Goal: Obtain resource: Download file/media

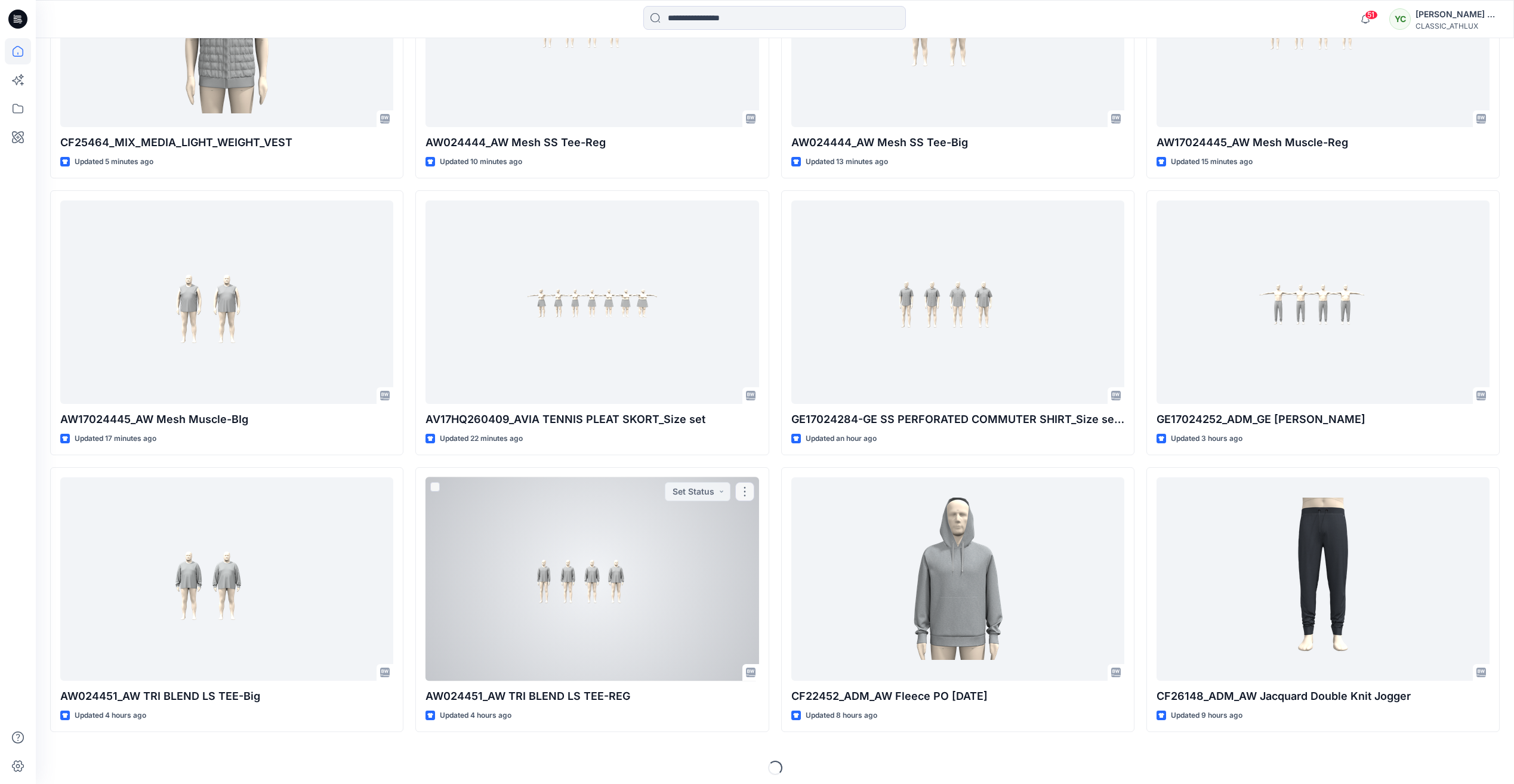
scroll to position [553, 0]
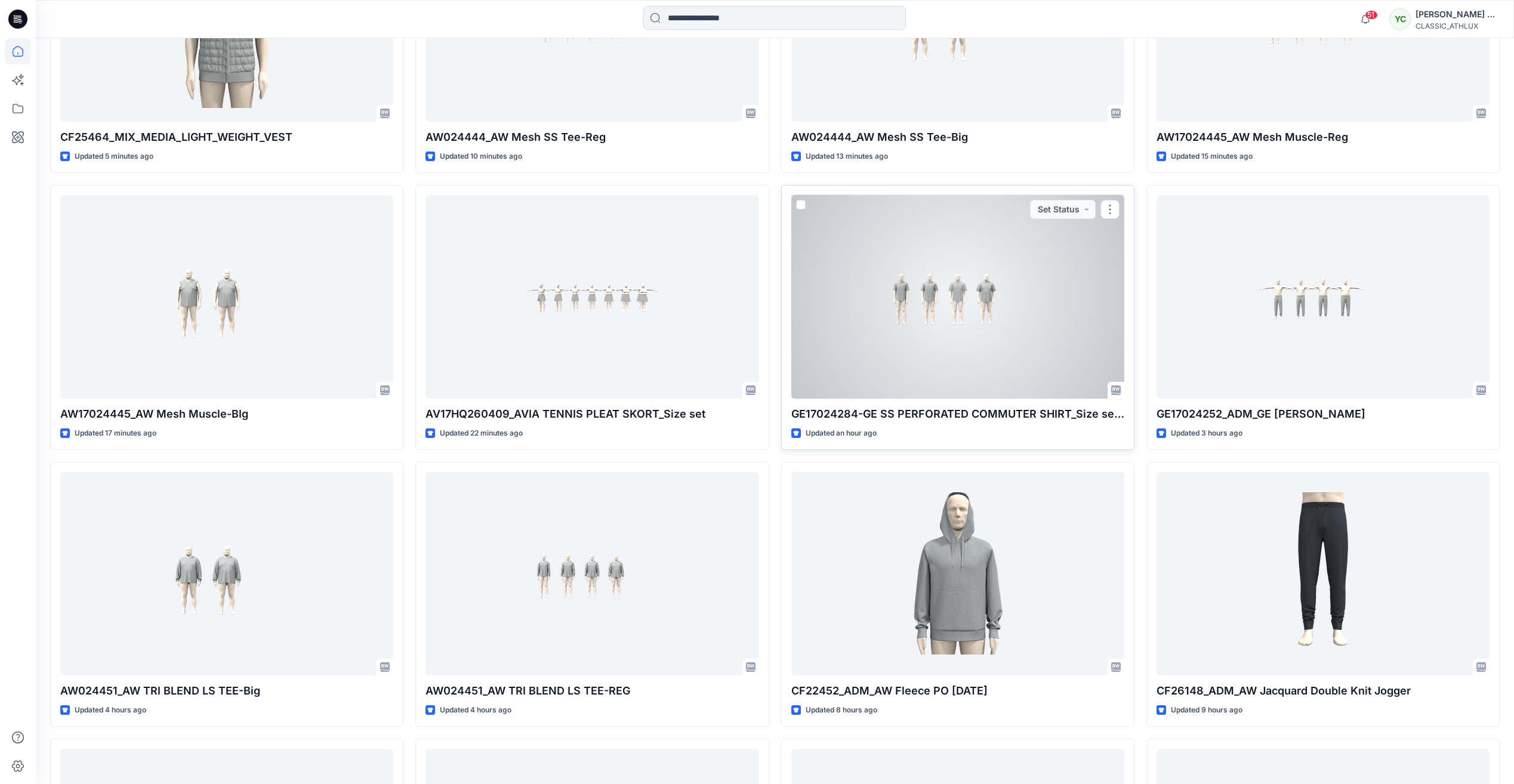
click at [1024, 288] on div at bounding box center [958, 296] width 333 height 203
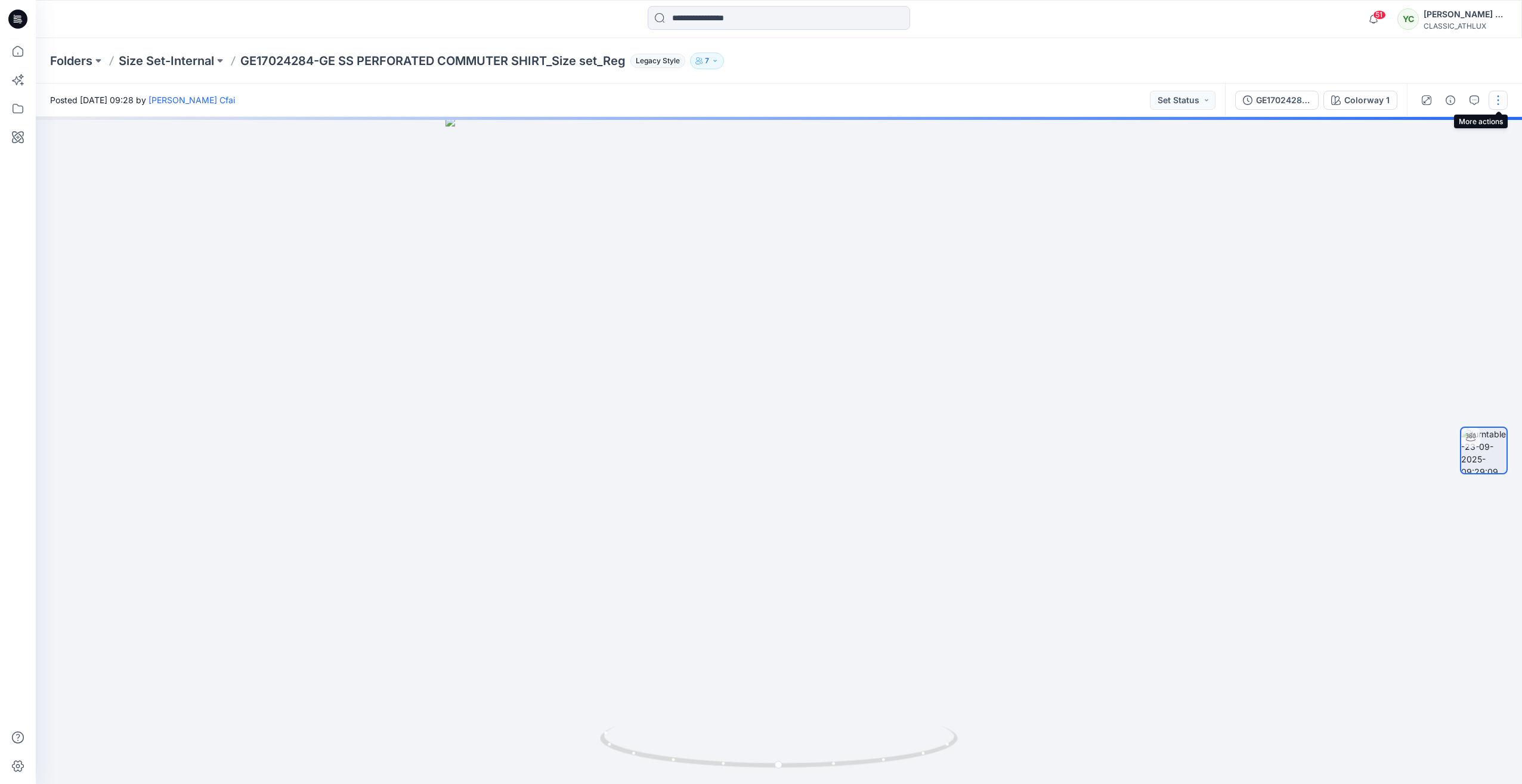
click at [1497, 97] on button "button" at bounding box center [1498, 100] width 19 height 19
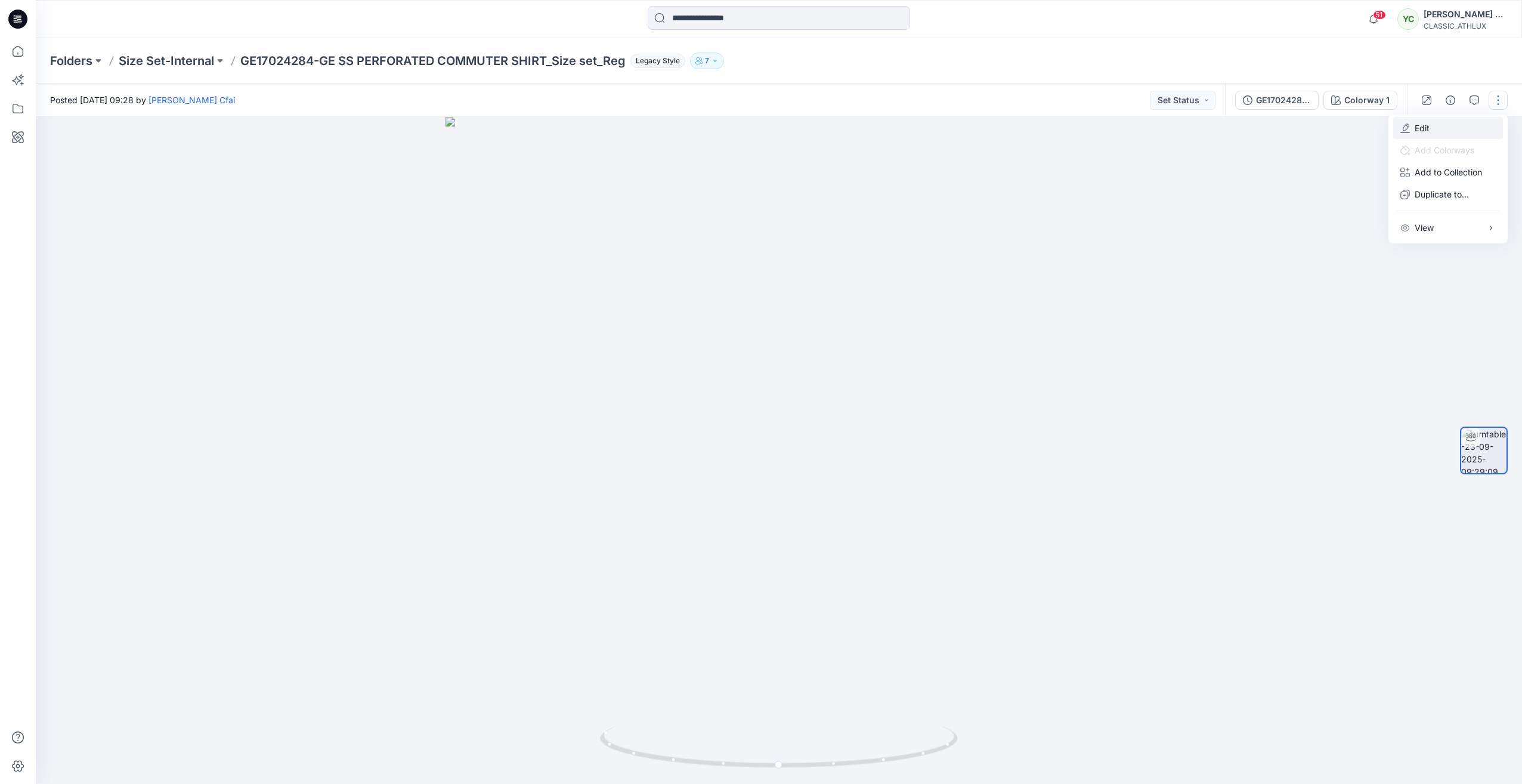
click at [1439, 124] on button "Edit" at bounding box center [1448, 127] width 110 height 22
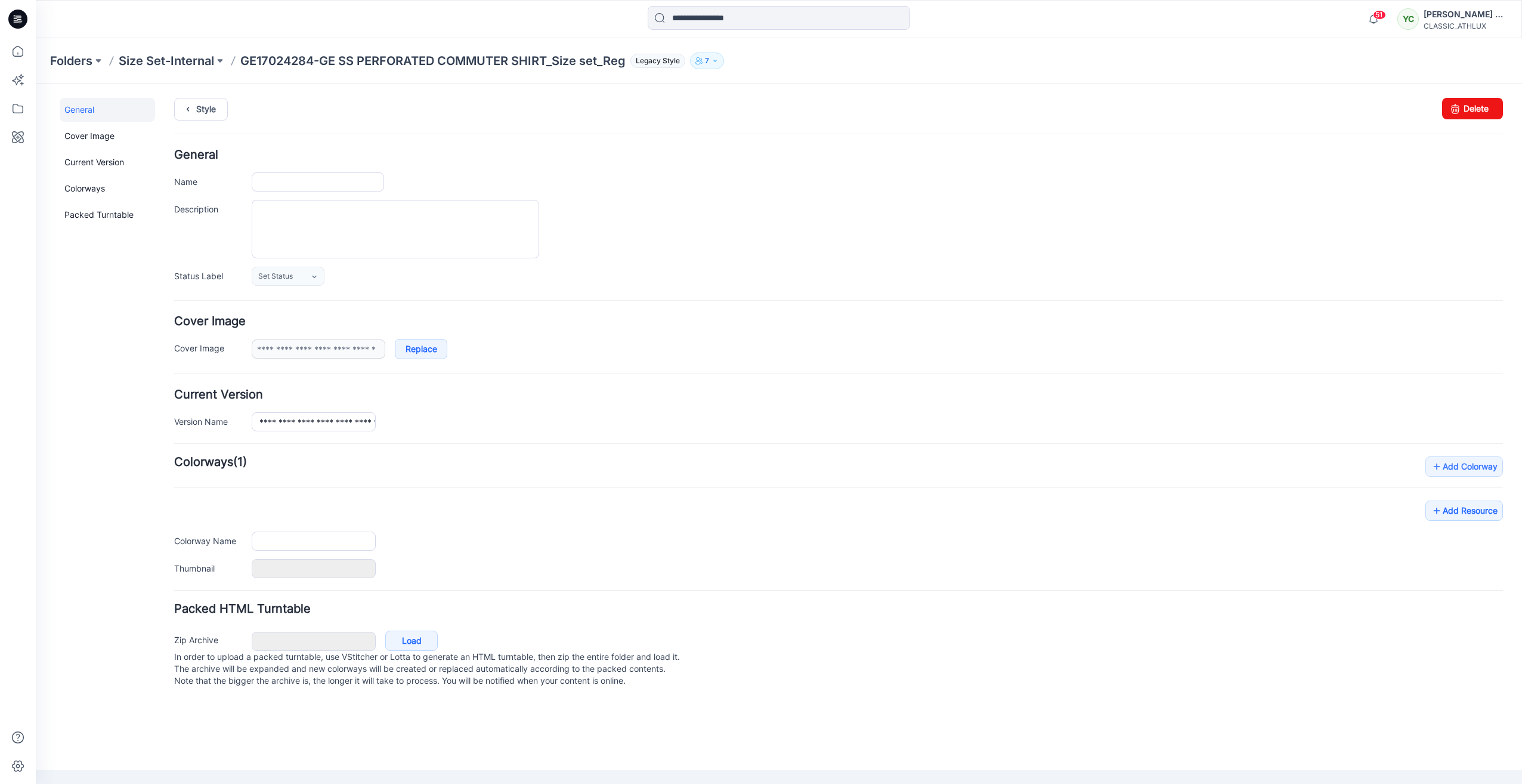
type input "**********"
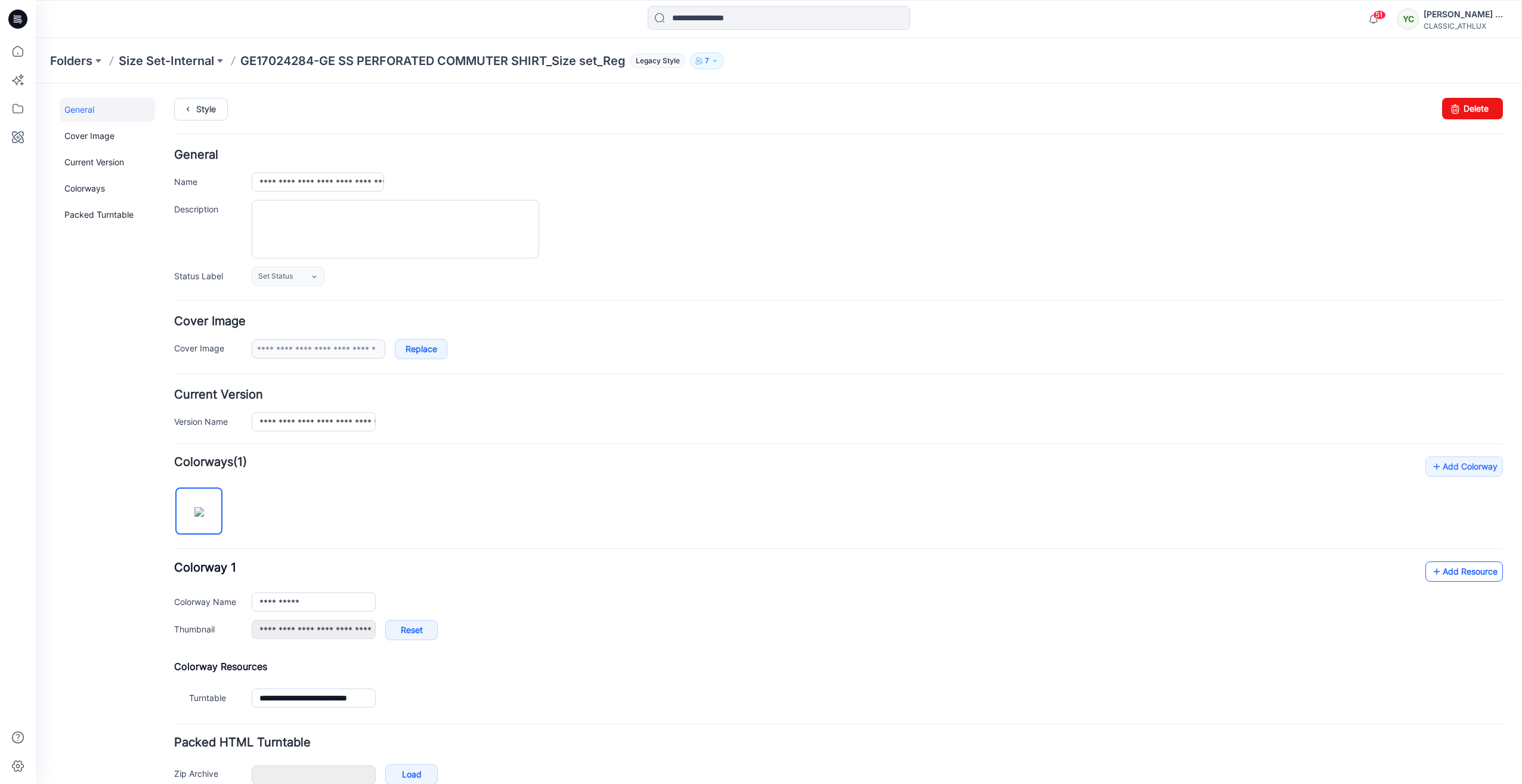
click at [1457, 570] on link "Add Resource" at bounding box center [1464, 572] width 77 height 20
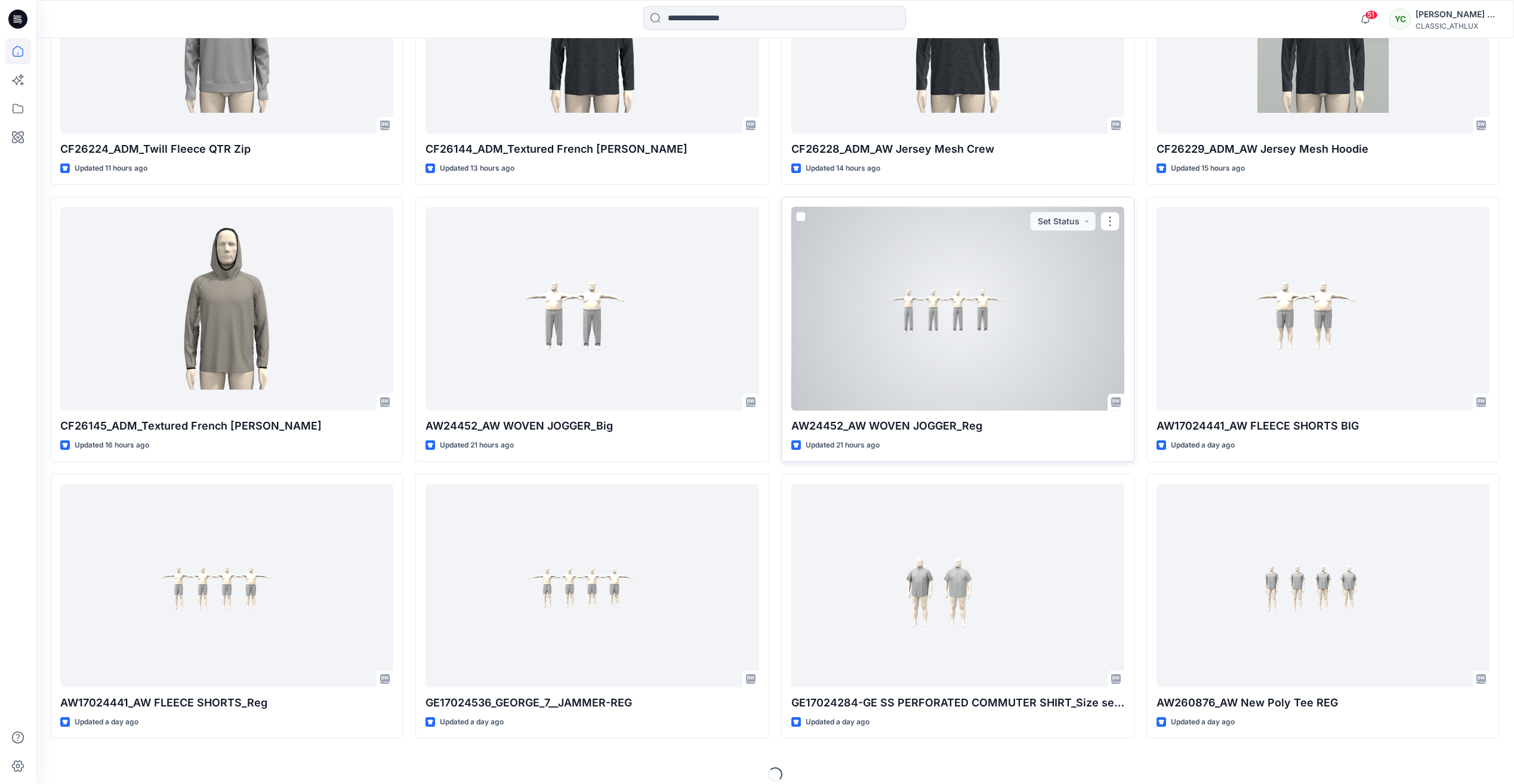
scroll to position [1372, 0]
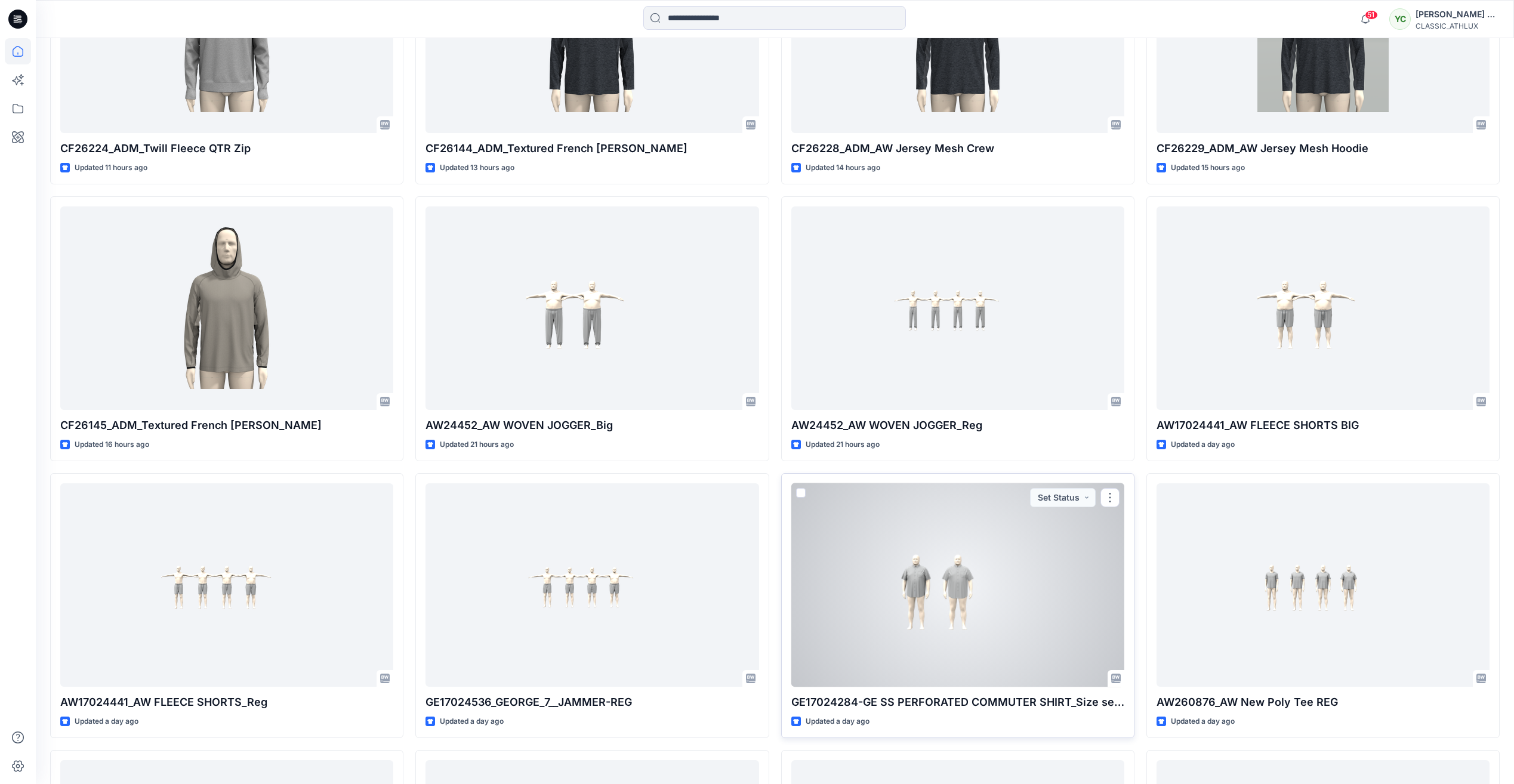
click at [991, 606] on div at bounding box center [958, 585] width 333 height 203
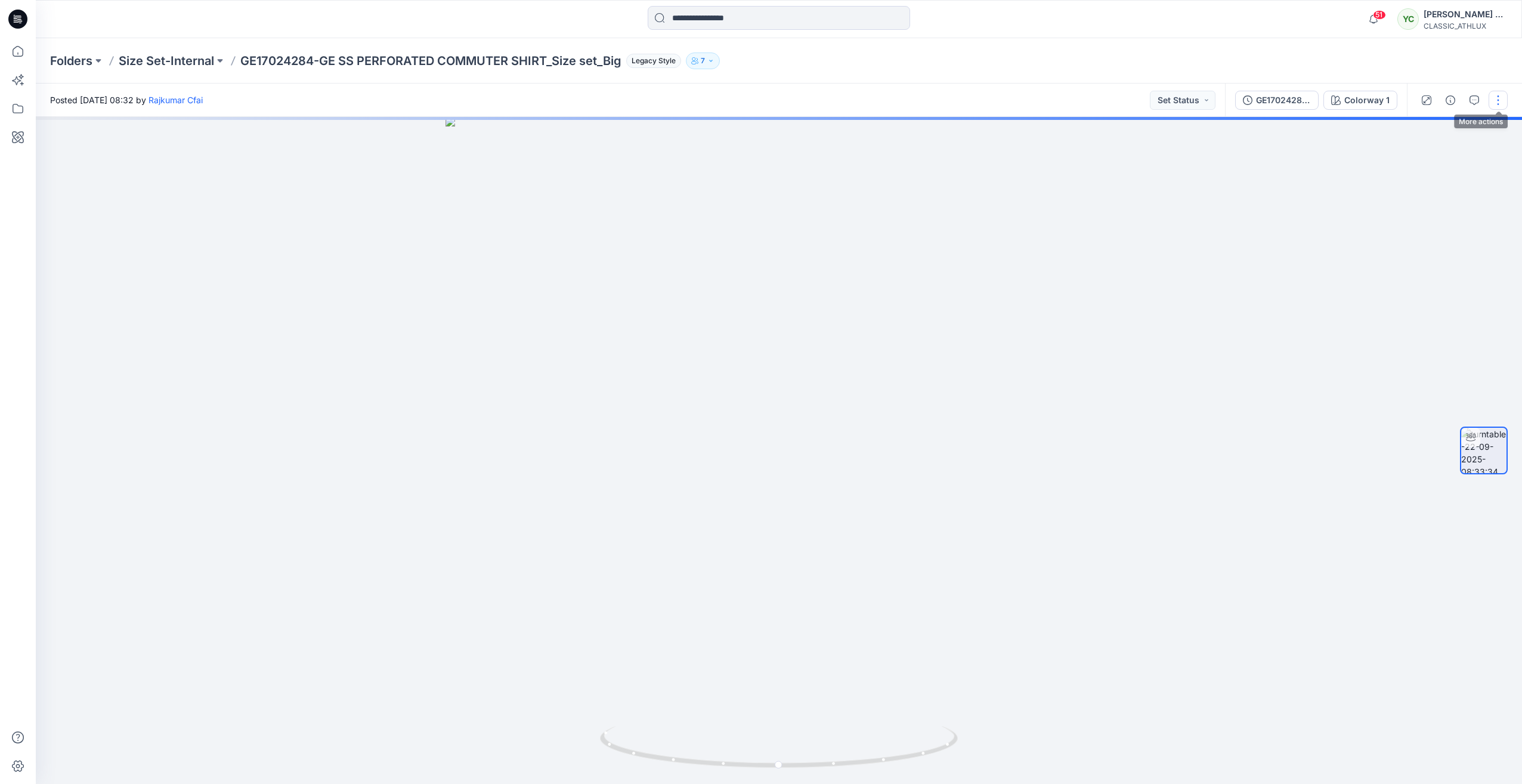
click at [1500, 94] on button "button" at bounding box center [1498, 100] width 19 height 19
click at [1438, 167] on button "Edit" at bounding box center [1448, 166] width 110 height 22
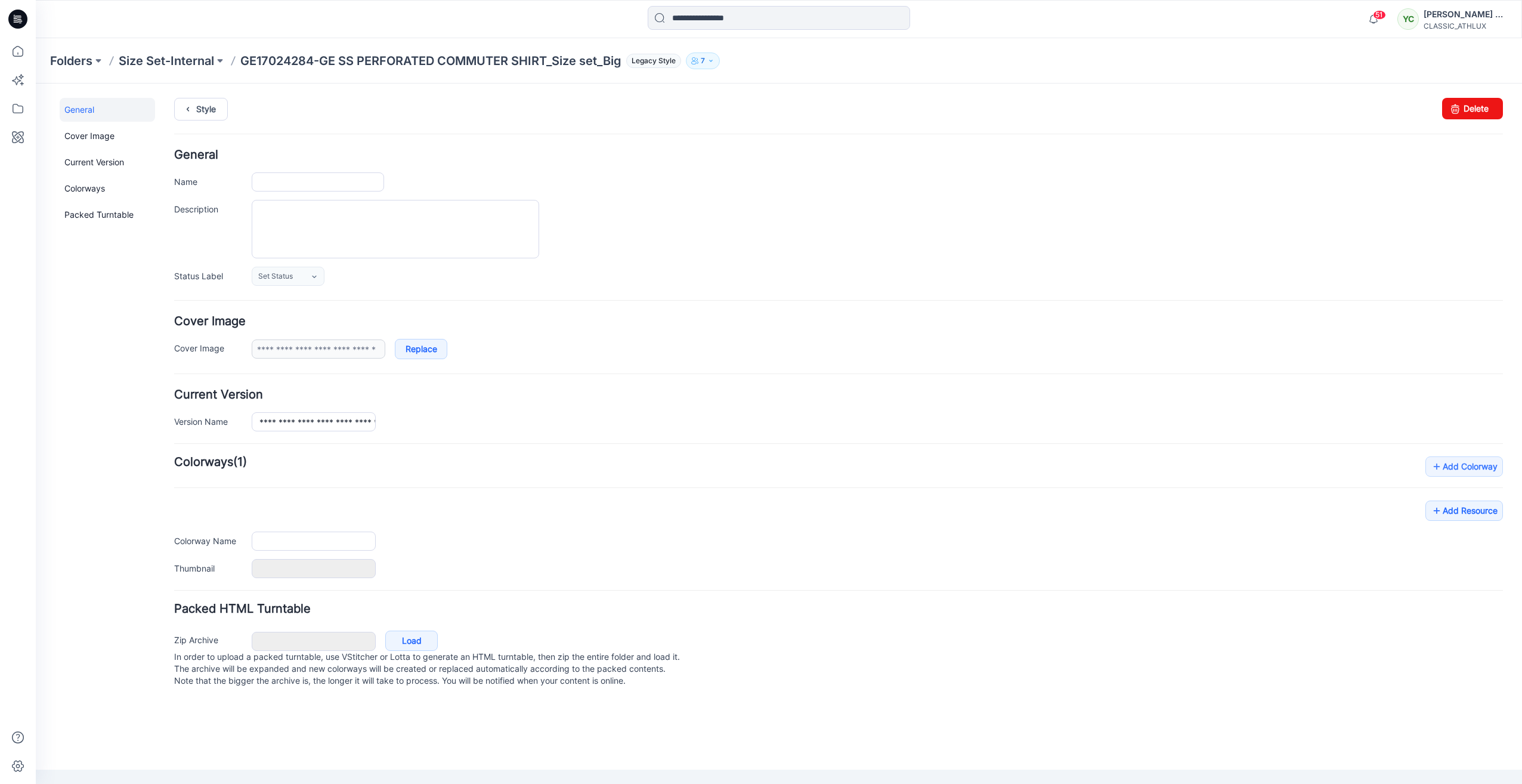
type input "**********"
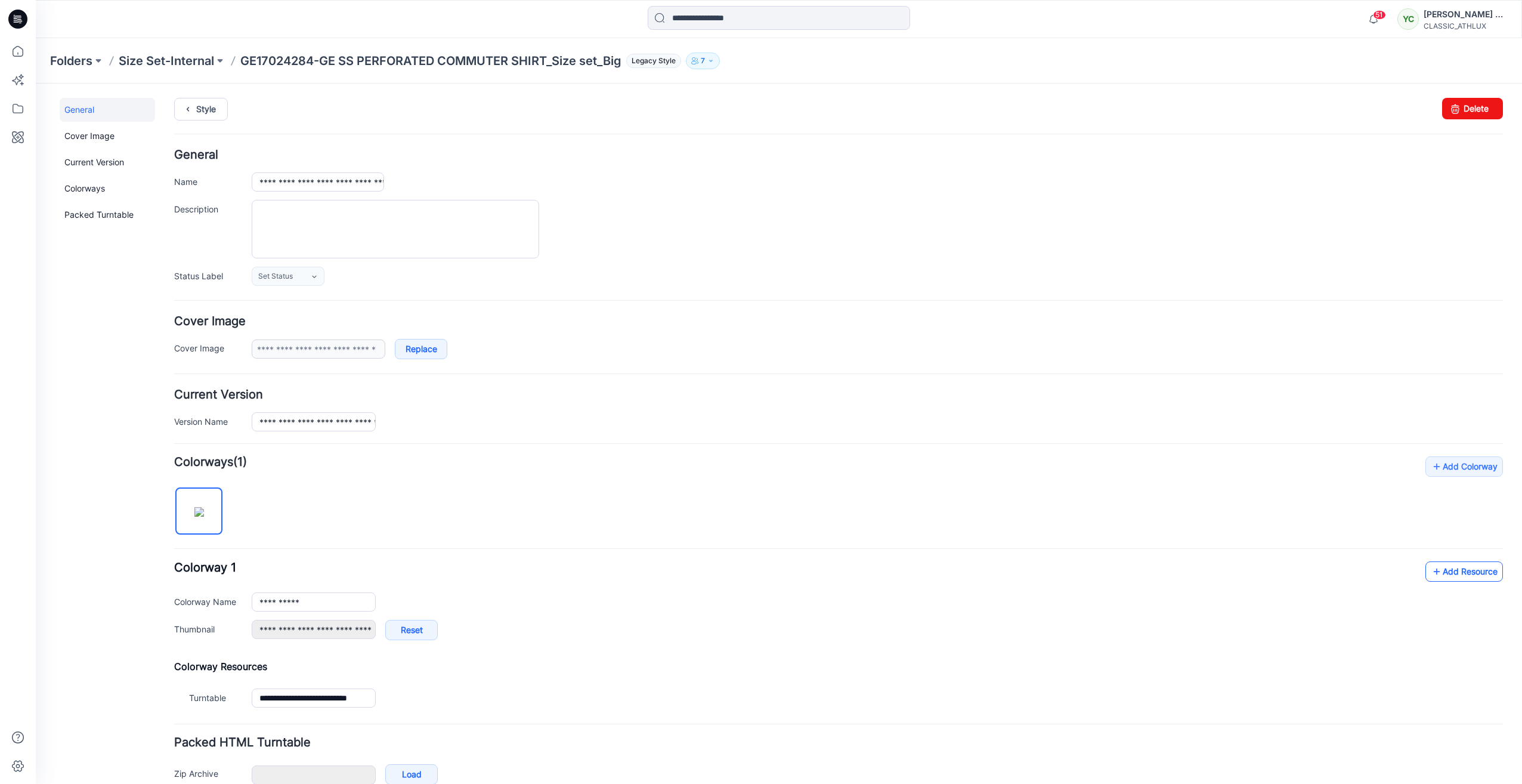
click at [1468, 576] on link "Add Resource" at bounding box center [1464, 572] width 77 height 20
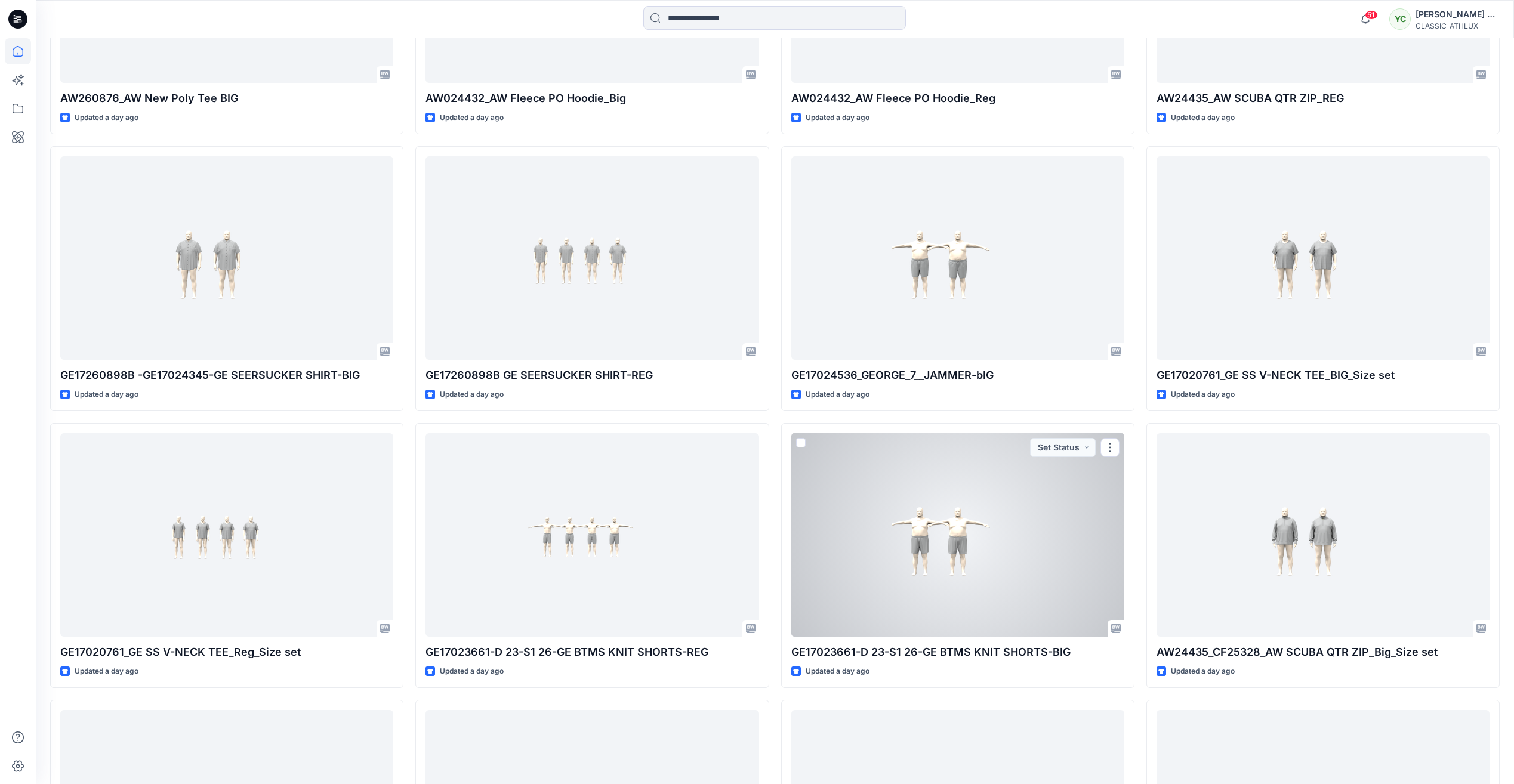
scroll to position [2273, 0]
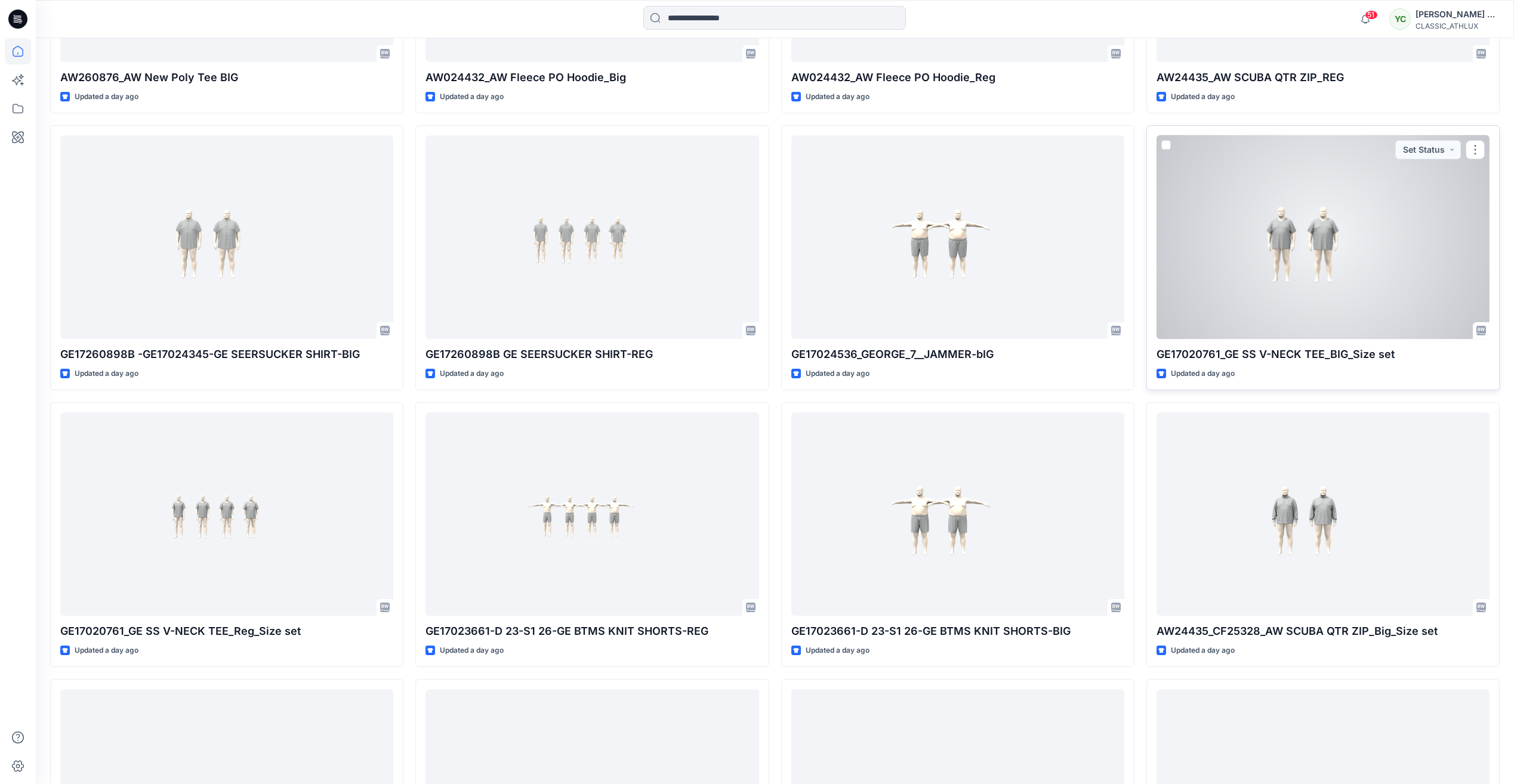
click at [1337, 275] on div at bounding box center [1323, 237] width 333 height 203
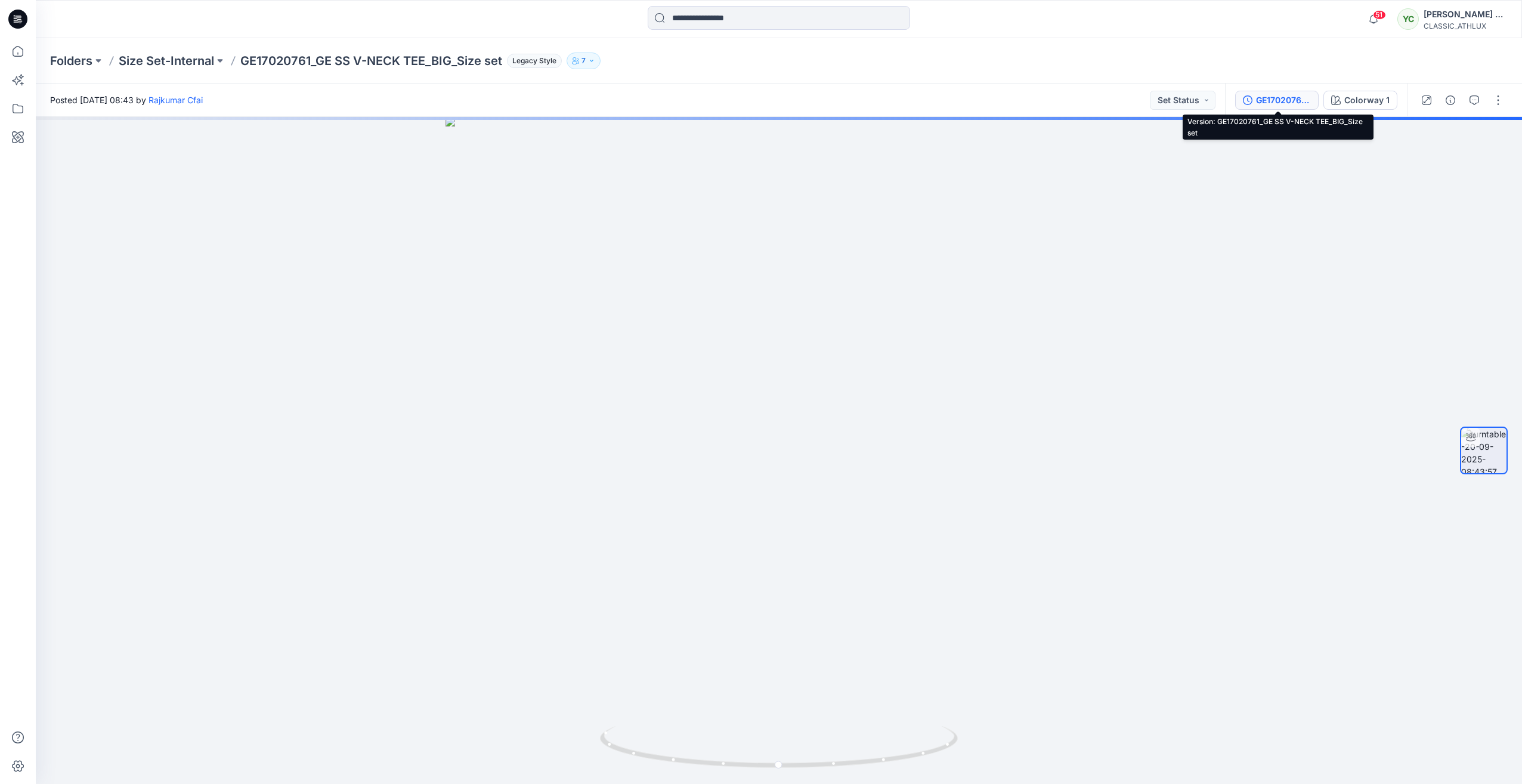
click at [1294, 96] on div "GE17020761_GE SS V-NECK TEE_BIG_Size set" at bounding box center [1284, 100] width 55 height 13
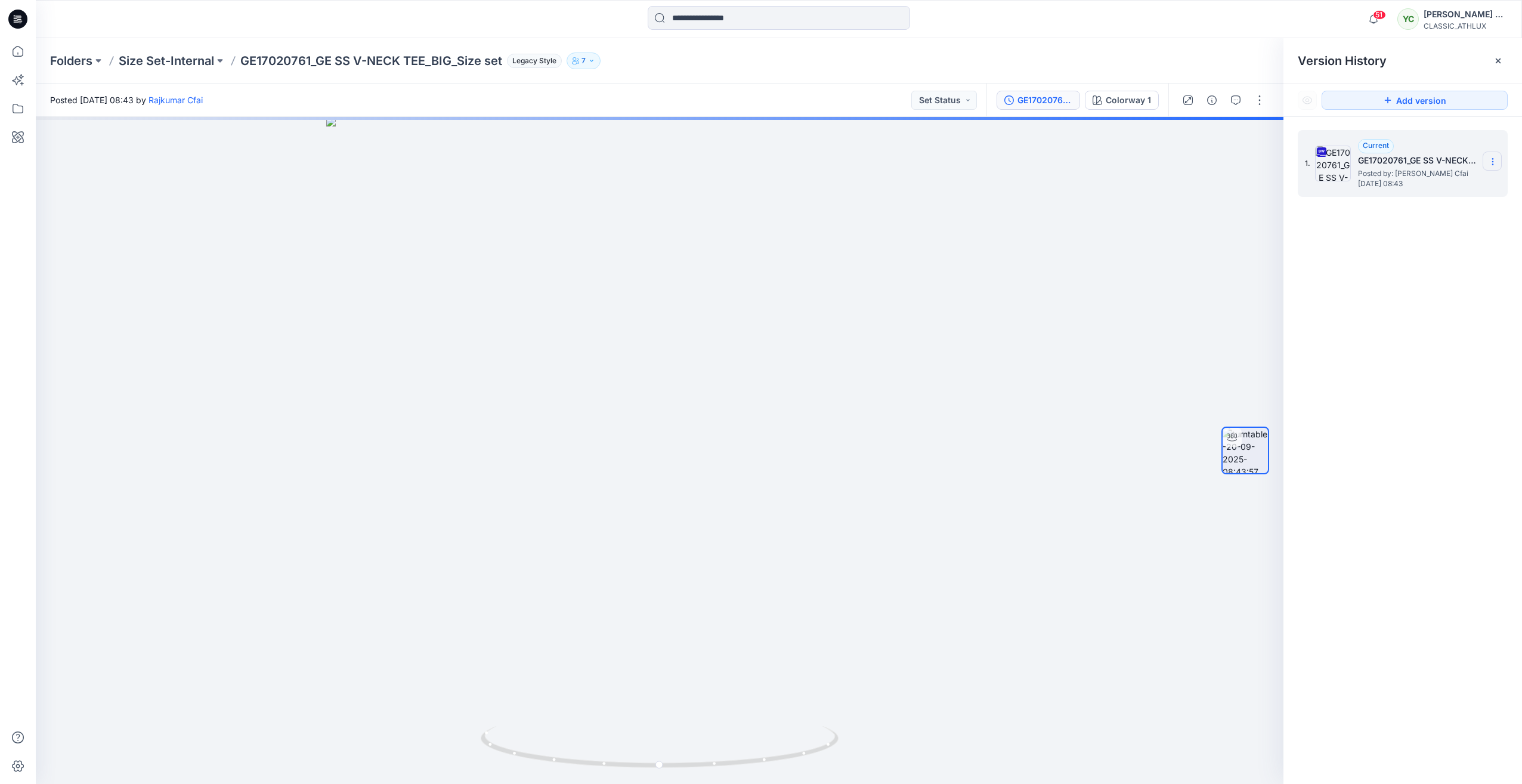
click at [1495, 156] on section at bounding box center [1492, 161] width 19 height 19
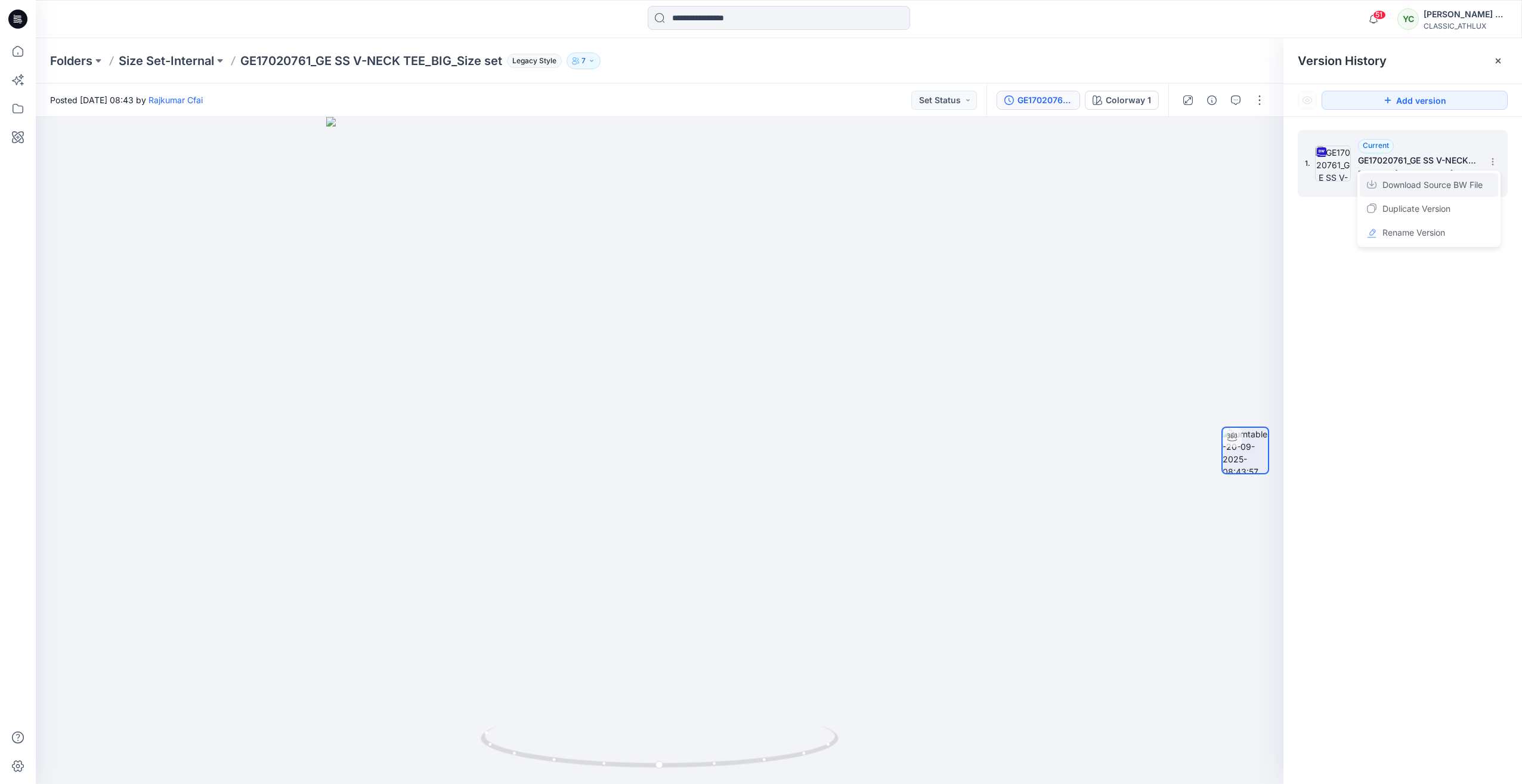
click at [1436, 183] on span "Download Source BW File" at bounding box center [1432, 185] width 100 height 15
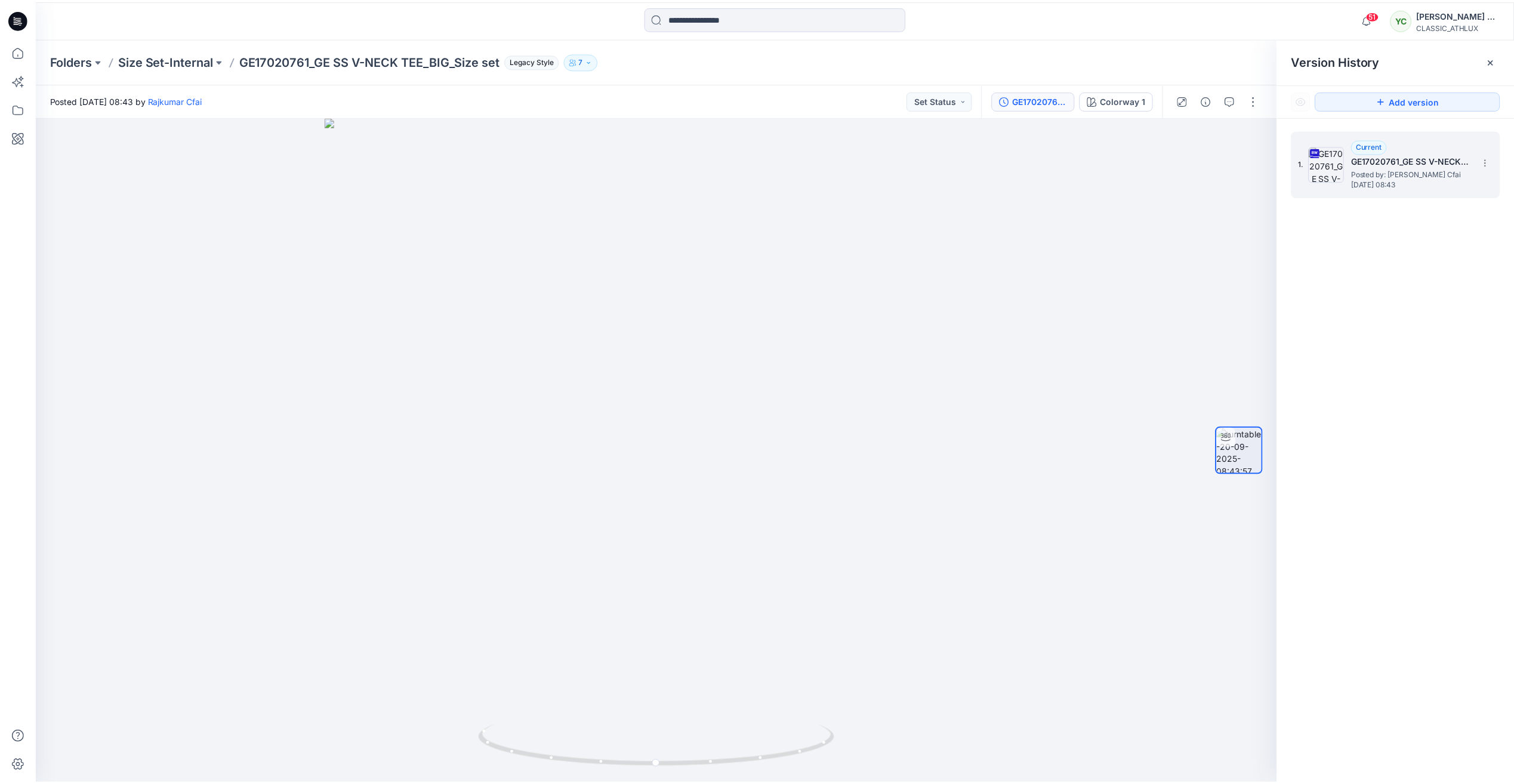
scroll to position [2273, 0]
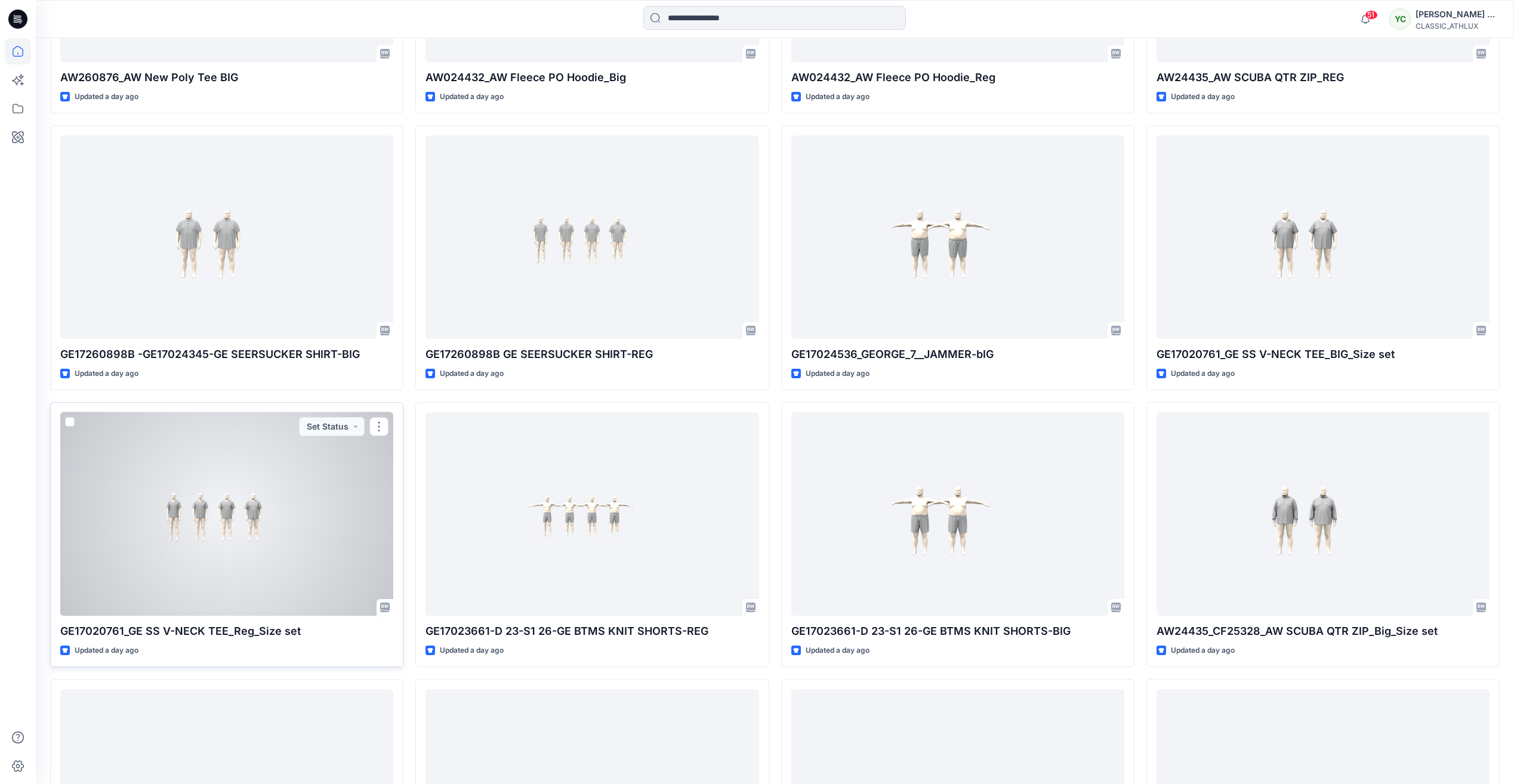
click at [222, 554] on div at bounding box center [227, 513] width 333 height 203
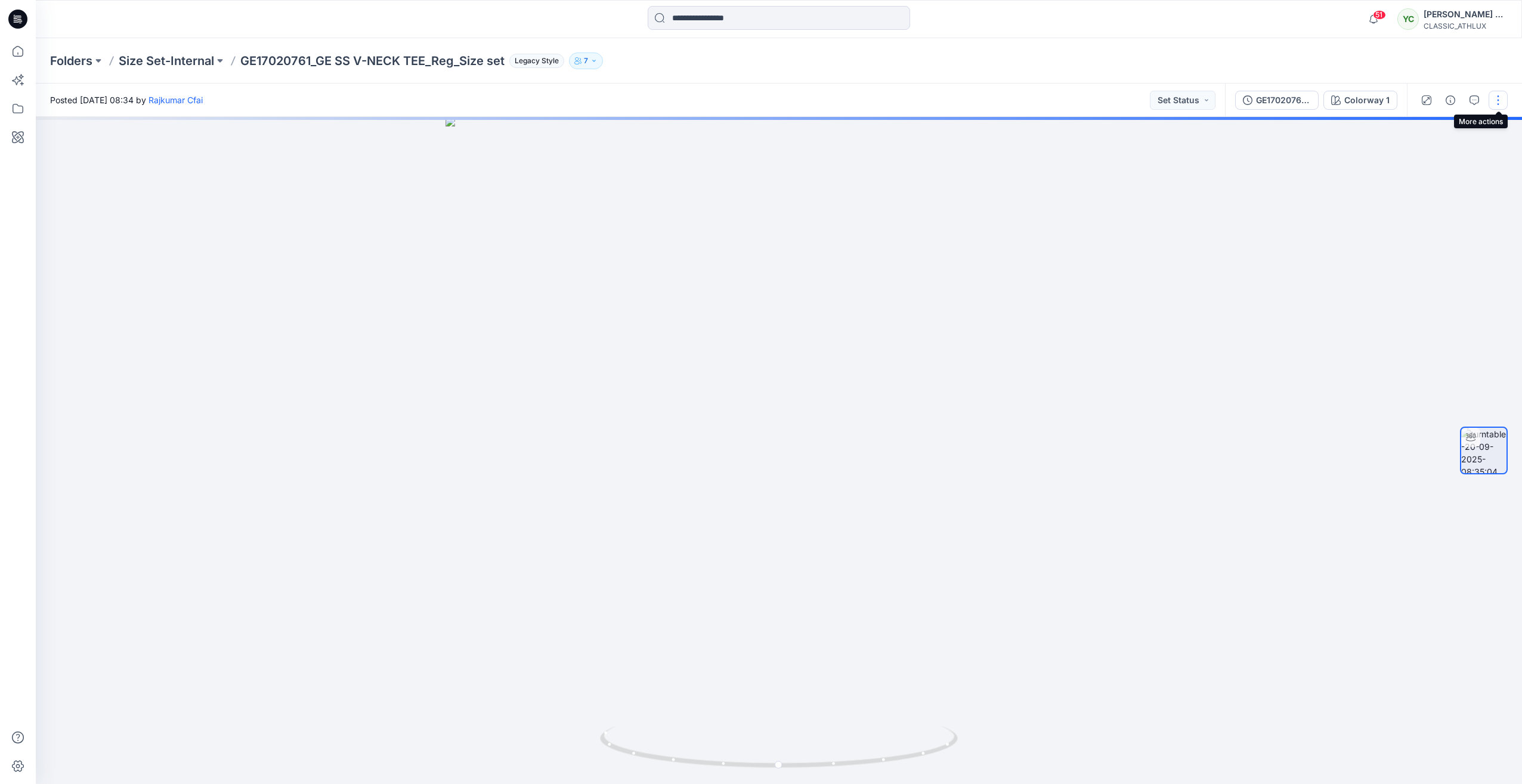
click at [1497, 98] on button "button" at bounding box center [1498, 100] width 19 height 19
click at [1273, 190] on div at bounding box center [779, 450] width 1487 height 667
click at [1278, 104] on div "GE17020761_GE SS V-NECK TEE_Reg_Size set" at bounding box center [1284, 100] width 55 height 13
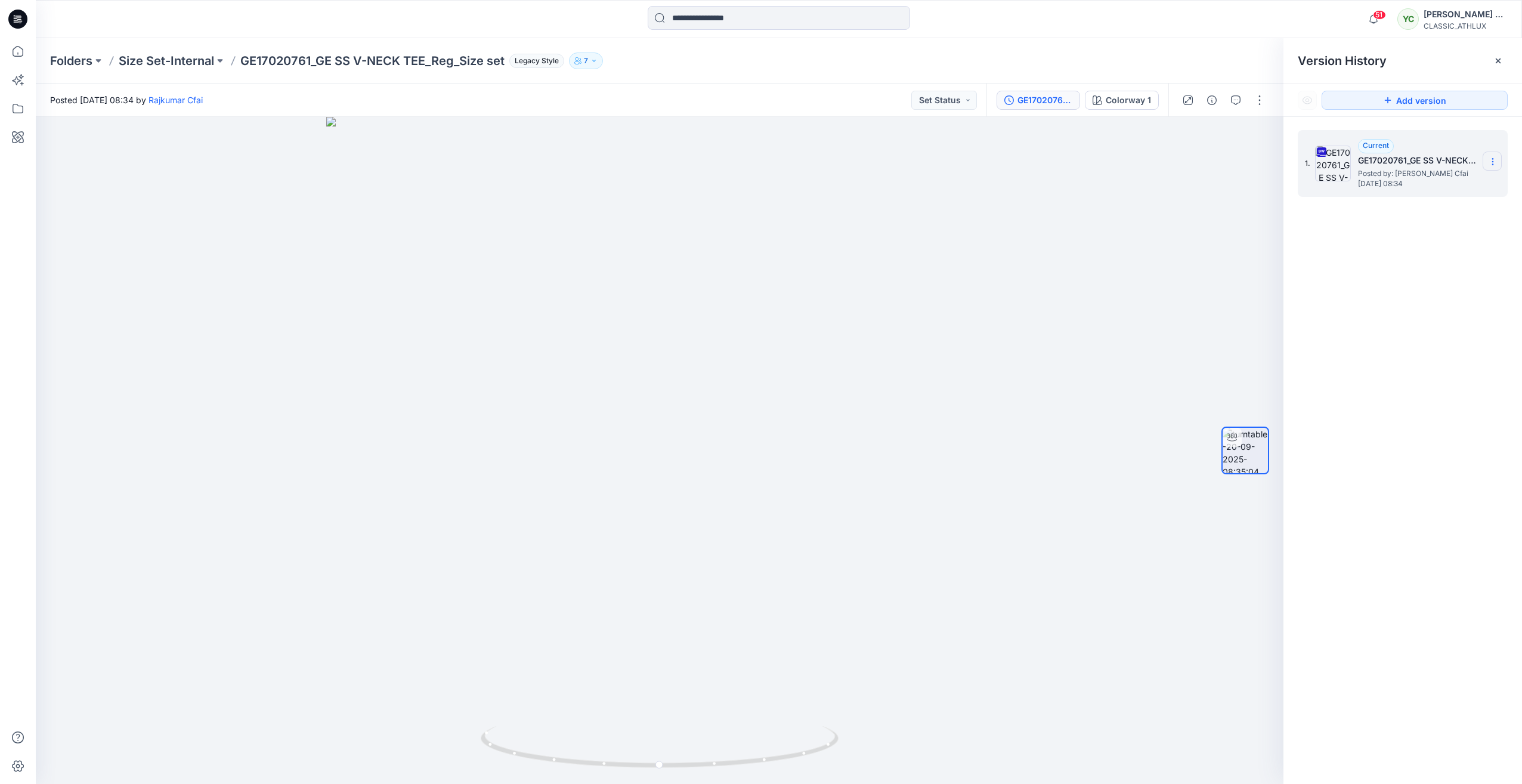
click at [1497, 162] on section at bounding box center [1492, 161] width 19 height 19
click at [1443, 183] on span "Download Source BW File" at bounding box center [1432, 185] width 100 height 15
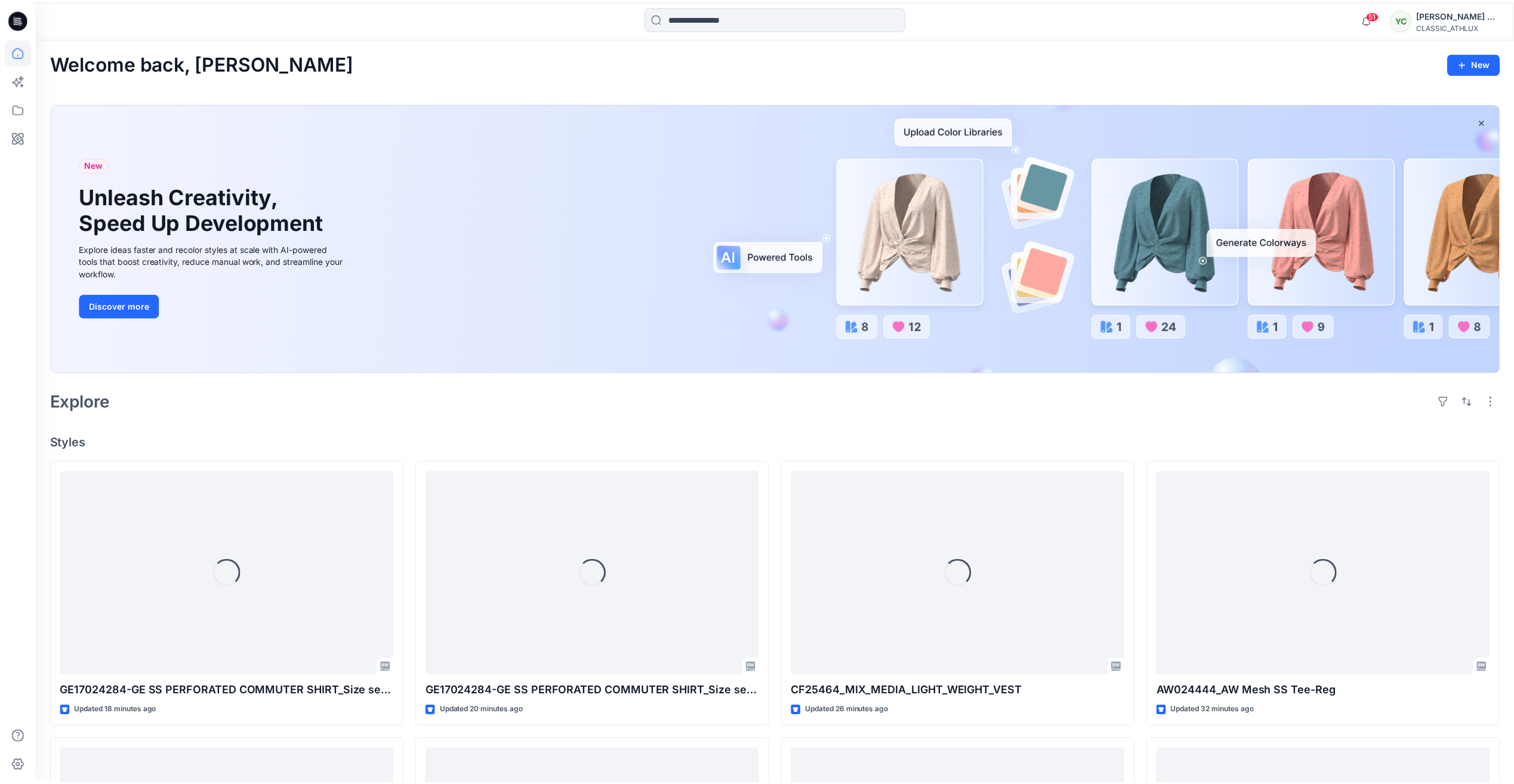
scroll to position [2273, 0]
